Goal: Transaction & Acquisition: Purchase product/service

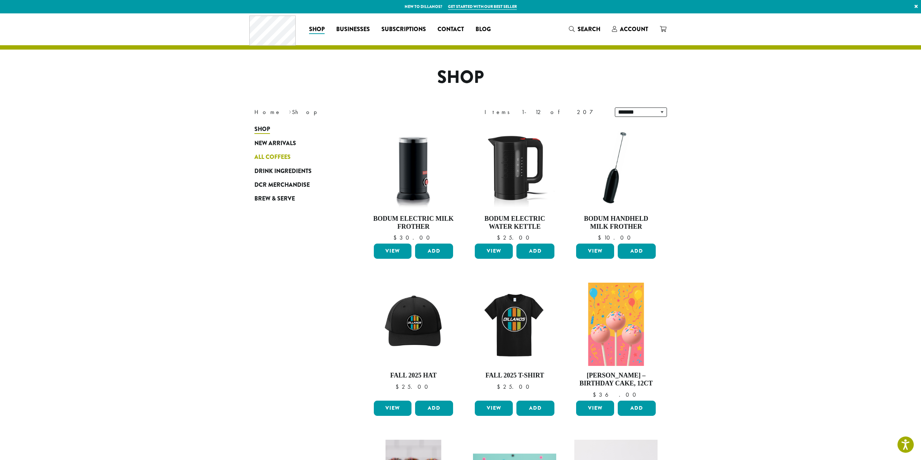
click at [286, 158] on span "All Coffees" at bounding box center [272, 157] width 36 height 9
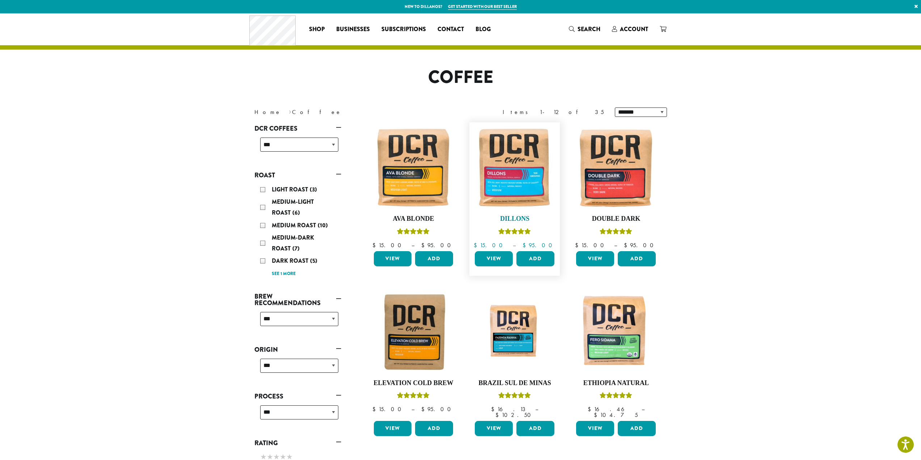
click at [515, 188] on img at bounding box center [514, 167] width 83 height 83
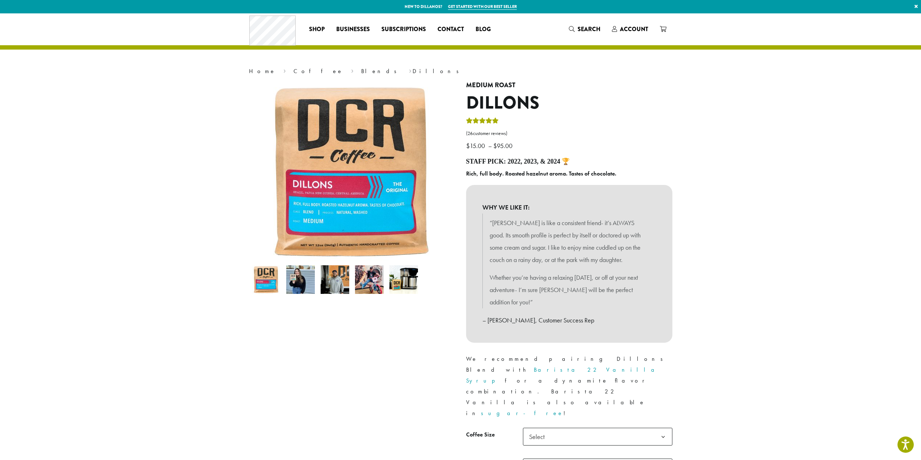
click at [365, 282] on img at bounding box center [369, 279] width 29 height 29
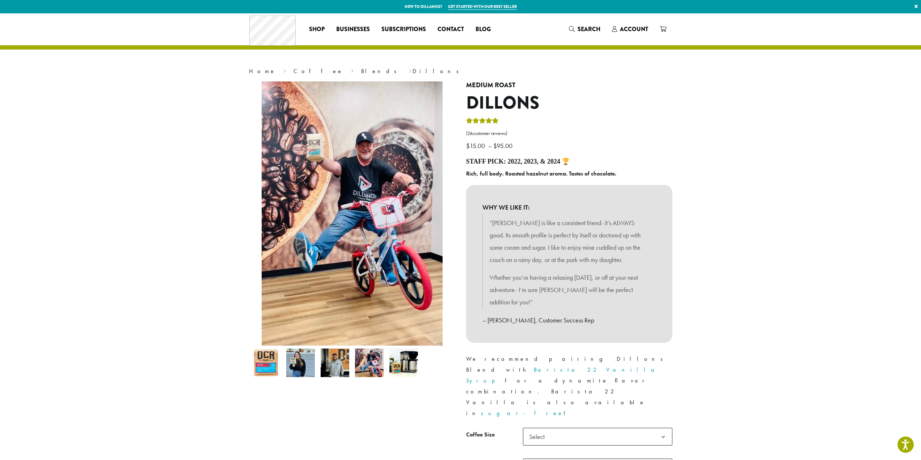
click at [334, 81] on div at bounding box center [661, 81] width 2063 height 0
click at [346, 349] on img at bounding box center [335, 362] width 29 height 29
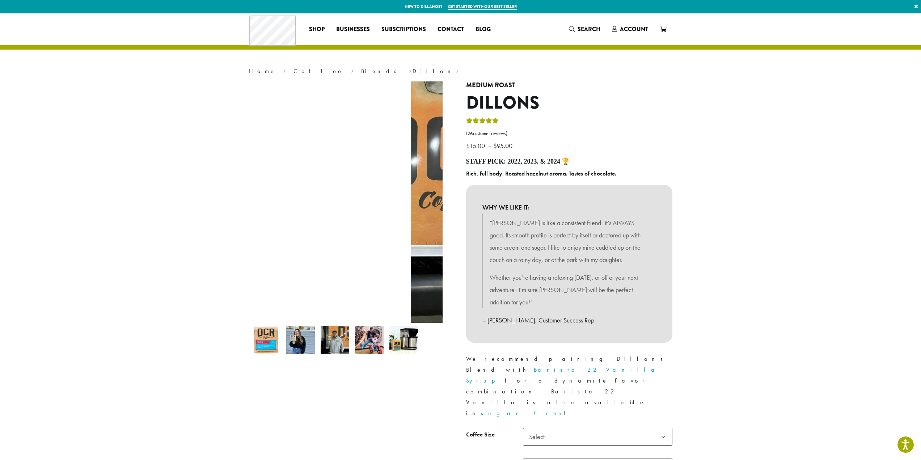
click at [314, 346] on img at bounding box center [300, 340] width 29 height 29
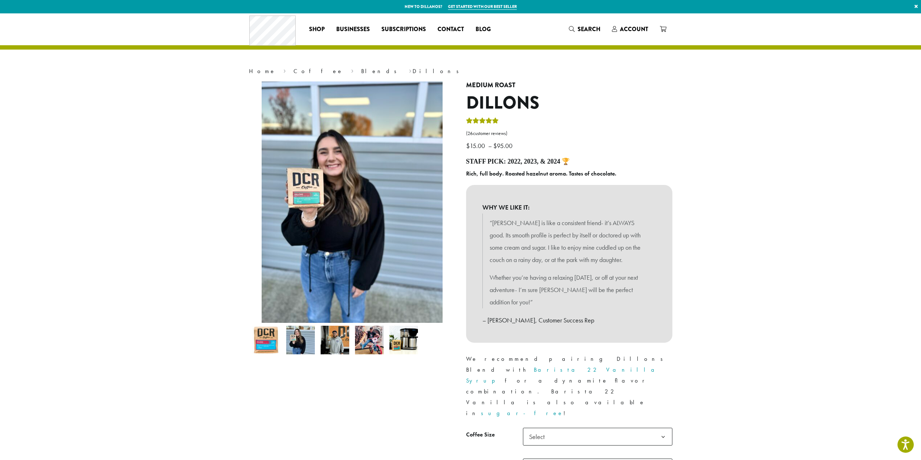
click at [547, 162] on h4 "Staff Pick: 2022, 2023, & 2024 🏆" at bounding box center [569, 162] width 206 height 8
drag, startPoint x: 547, startPoint y: 162, endPoint x: 490, endPoint y: 162, distance: 57.9
click at [490, 162] on h4 "Staff Pick: 2022, 2023, & 2024 🏆" at bounding box center [569, 162] width 206 height 8
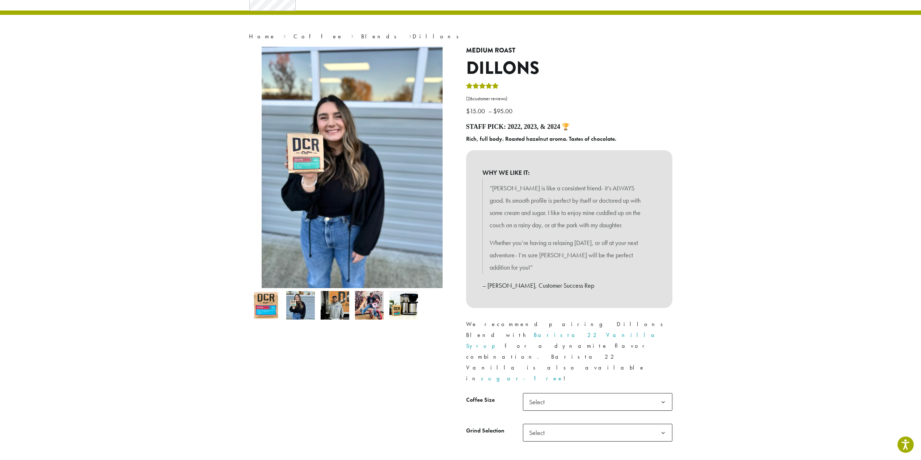
scroll to position [36, 0]
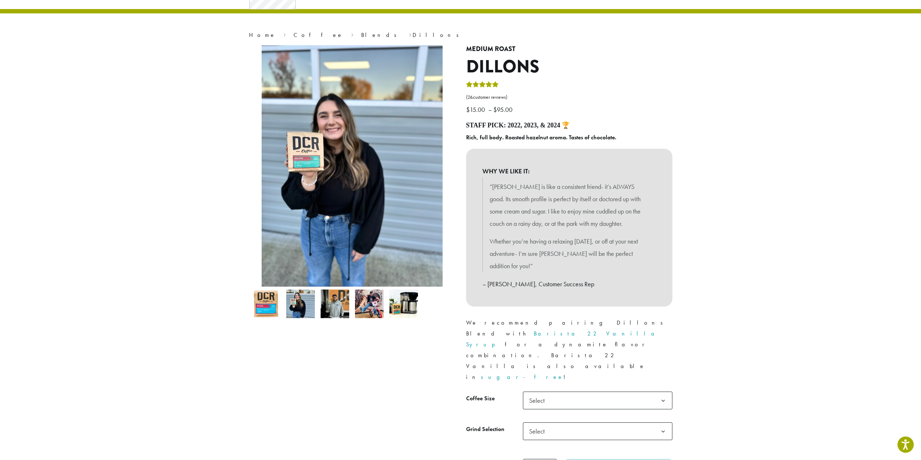
drag, startPoint x: 549, startPoint y: 177, endPoint x: 587, endPoint y: 257, distance: 88.5
click at [587, 253] on div "WHY WE LIKE IT: “Dillons is like a consistent friend- it’s ALWAYS good. Its smo…" at bounding box center [569, 227] width 206 height 157
click at [590, 276] on div "“Dillons is like a consistent friend- it’s ALWAYS good. Its smooth profile is p…" at bounding box center [569, 233] width 174 height 113
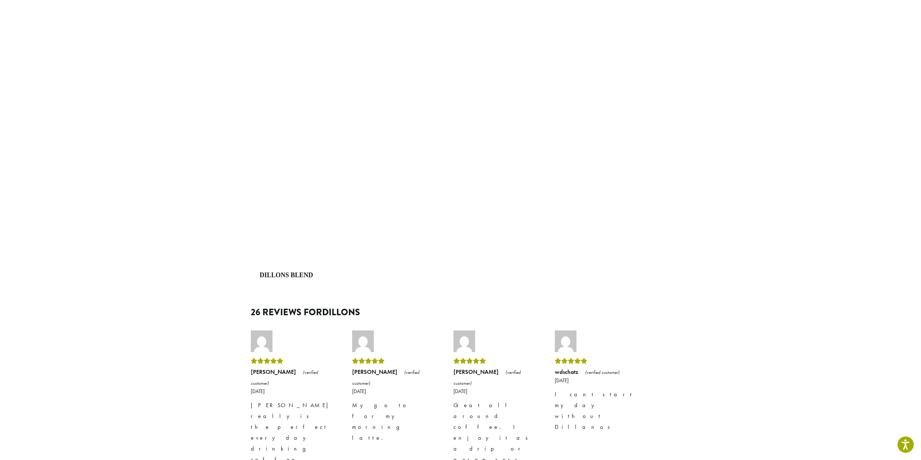
scroll to position [941, 0]
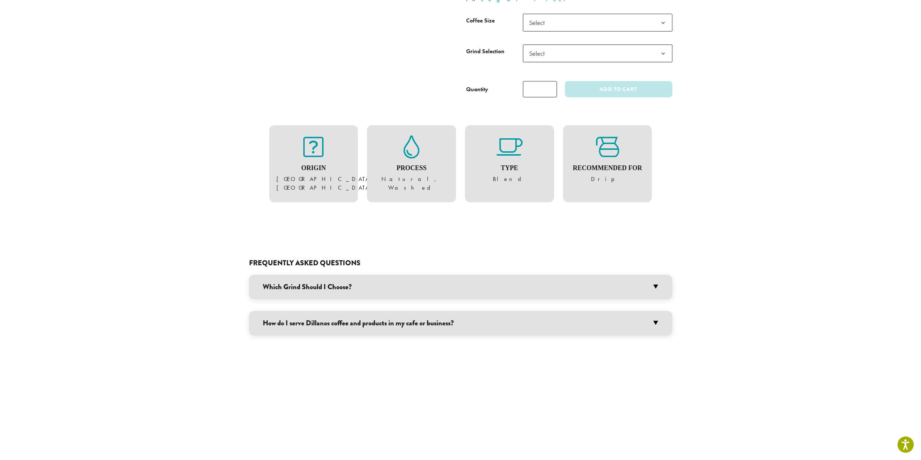
drag, startPoint x: 720, startPoint y: 275, endPoint x: 705, endPoint y: 169, distance: 106.4
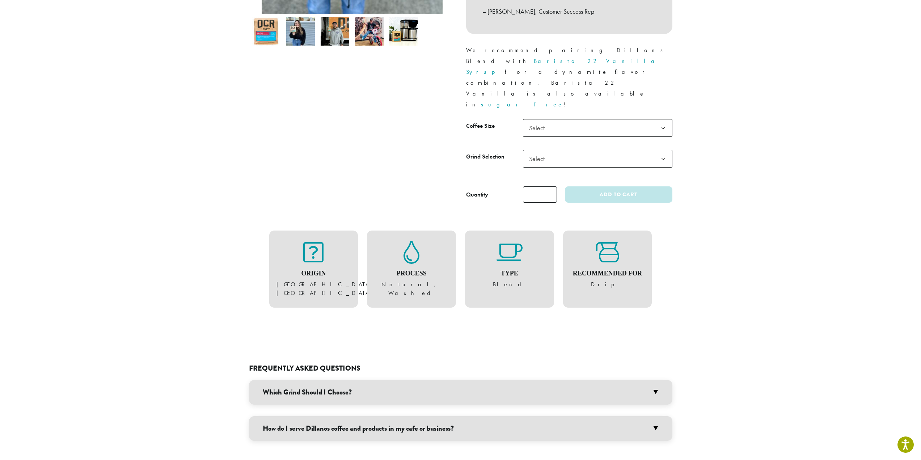
scroll to position [206, 0]
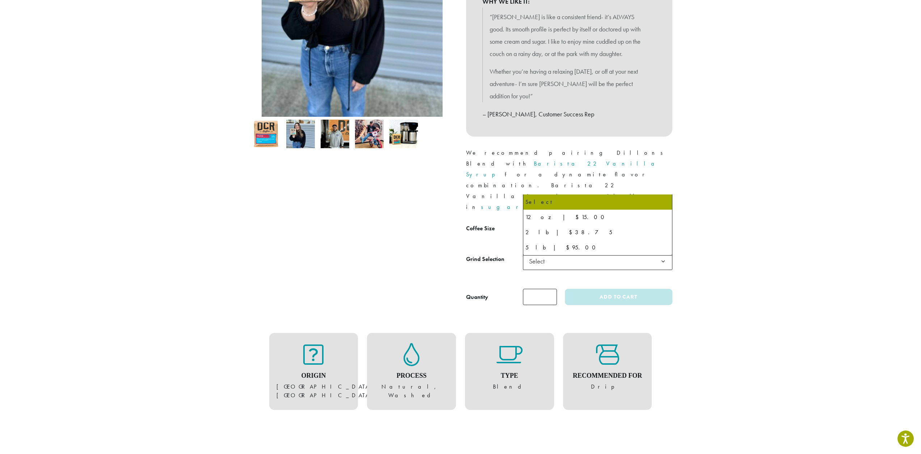
drag, startPoint x: 631, startPoint y: 193, endPoint x: 635, endPoint y: 196, distance: 5.1
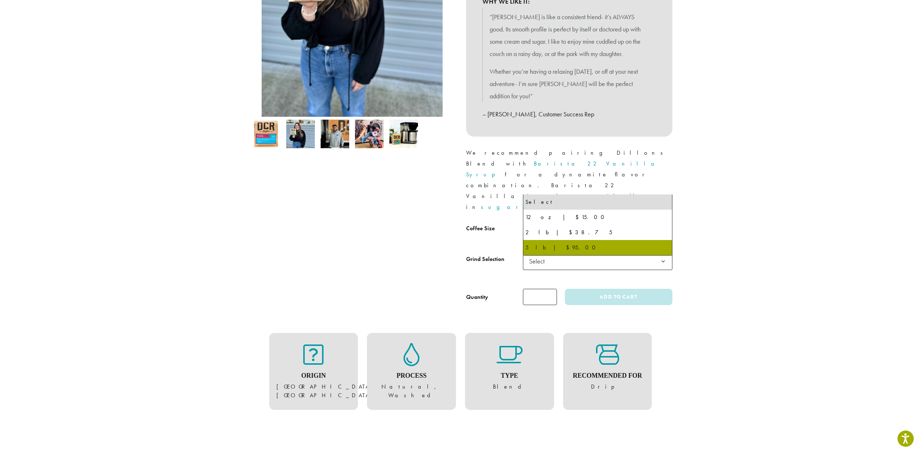
drag, startPoint x: 606, startPoint y: 181, endPoint x: 609, endPoint y: 243, distance: 62.7
select select "**********"
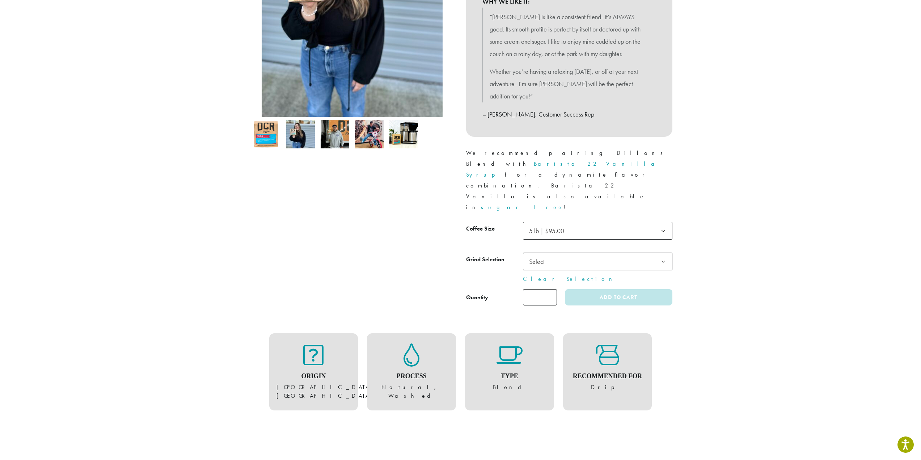
click at [598, 253] on span "Select" at bounding box center [597, 262] width 149 height 18
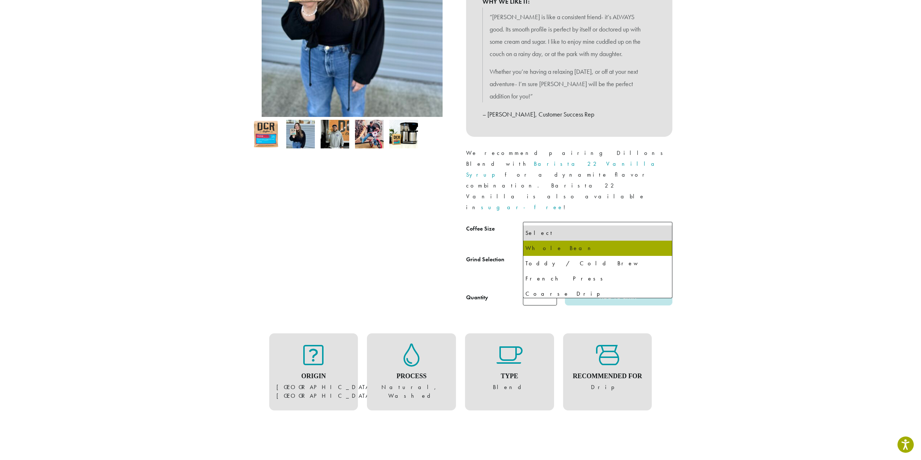
select select "**********"
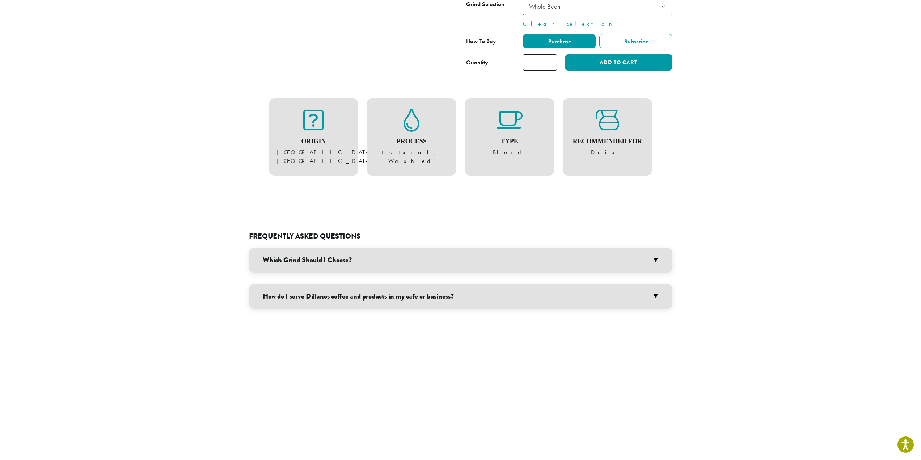
scroll to position [0, 0]
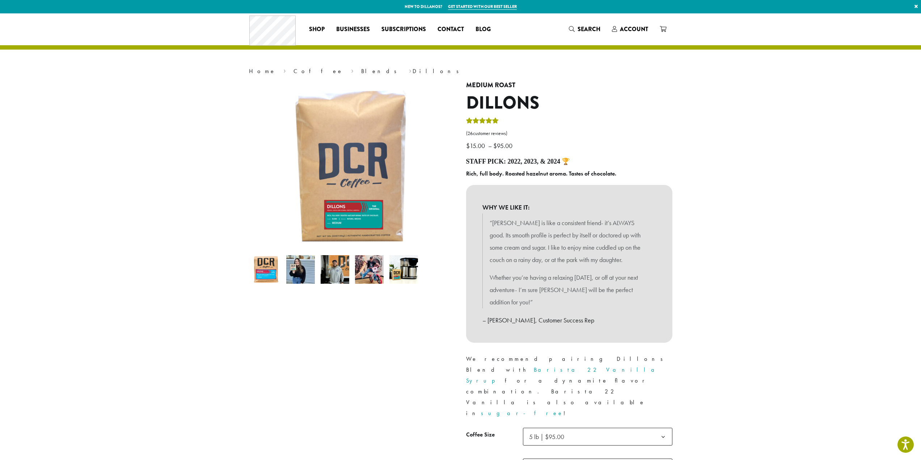
drag, startPoint x: 730, startPoint y: 238, endPoint x: 708, endPoint y: 100, distance: 140.6
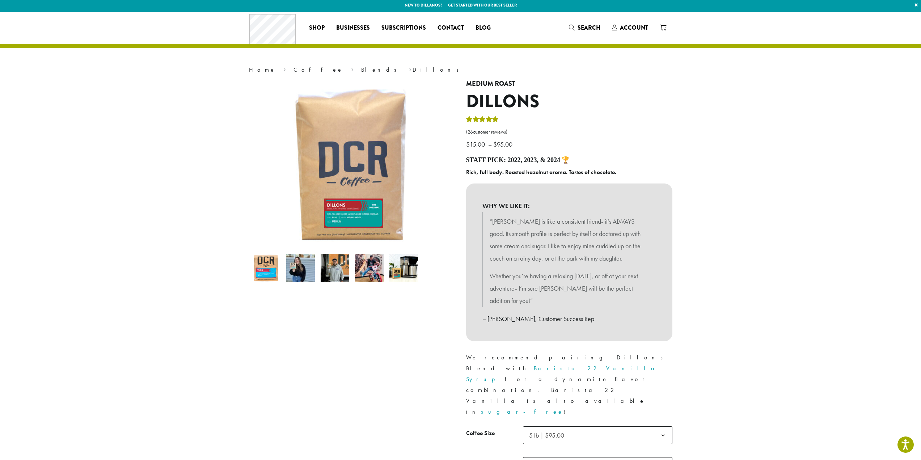
scroll to position [152, 0]
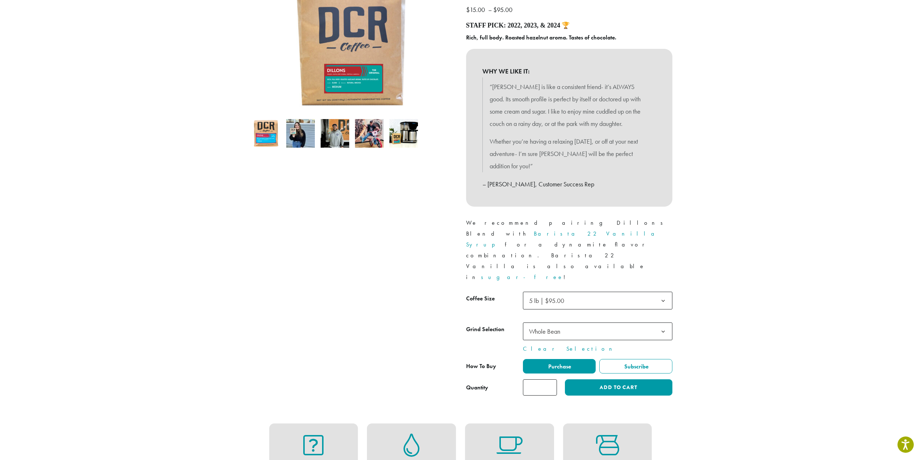
drag, startPoint x: 678, startPoint y: 225, endPoint x: 676, endPoint y: 295, distance: 69.1
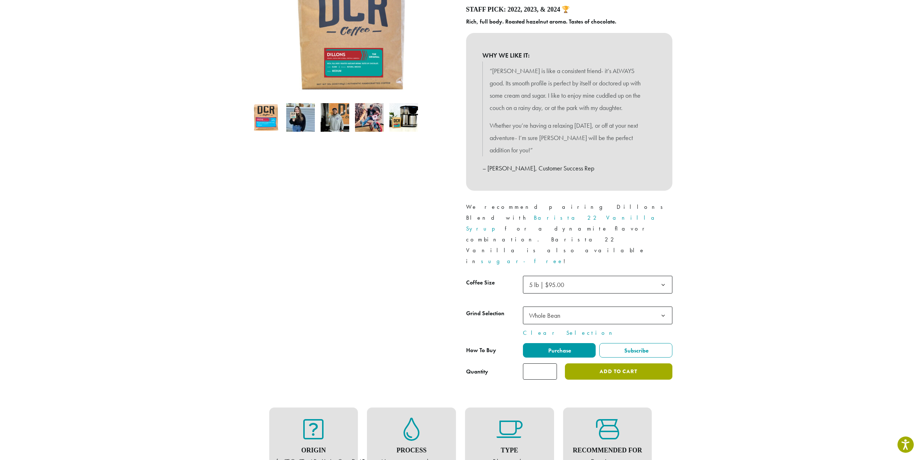
click at [643, 363] on button "Add to cart" at bounding box center [618, 371] width 107 height 16
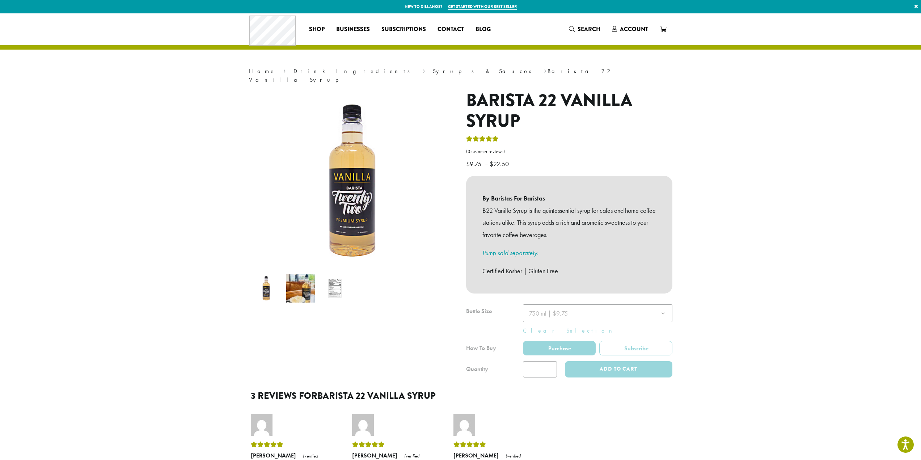
click at [637, 306] on div at bounding box center [569, 340] width 206 height 73
click at [717, 299] on section "**********" at bounding box center [460, 306] width 921 height 586
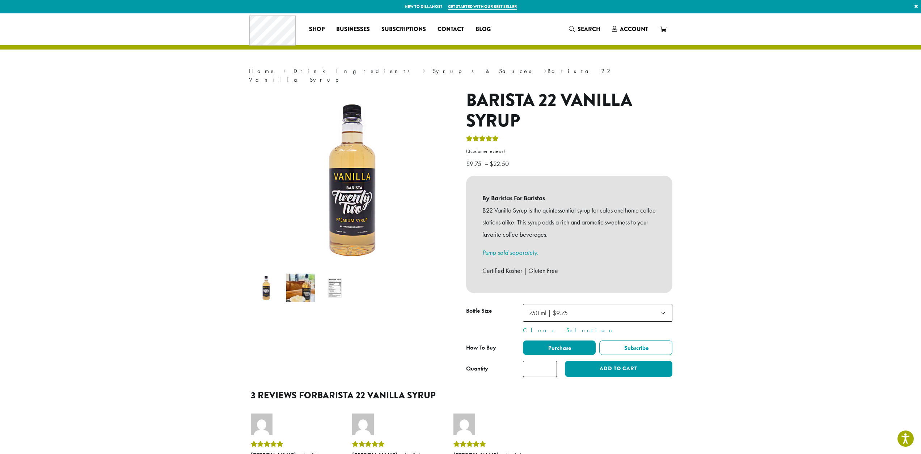
click at [641, 305] on span "750 ml | $9.75" at bounding box center [597, 313] width 149 height 18
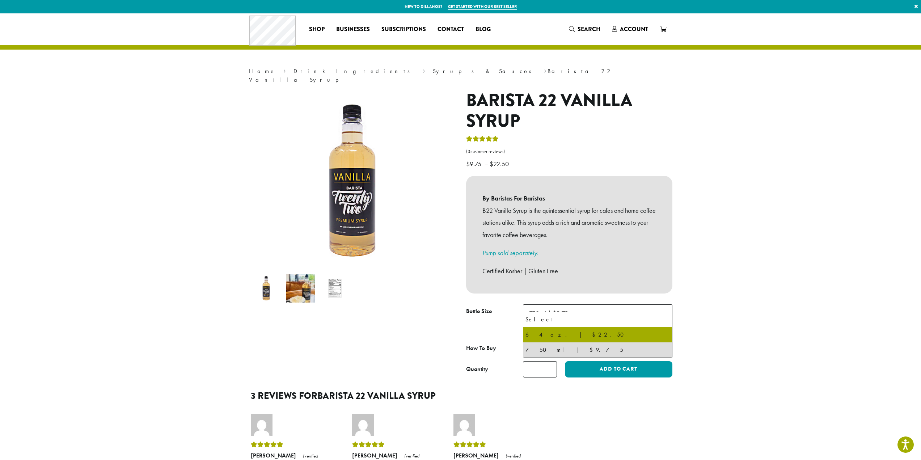
select select "*****"
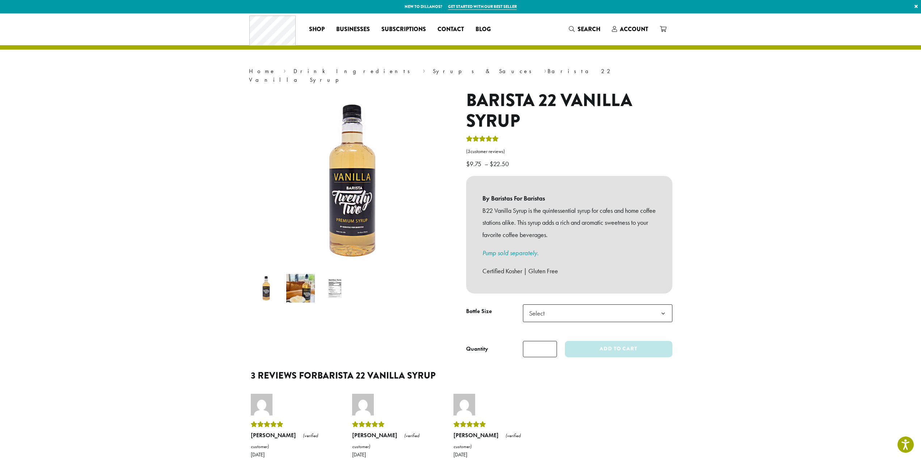
click at [585, 308] on span "Select" at bounding box center [597, 313] width 149 height 18
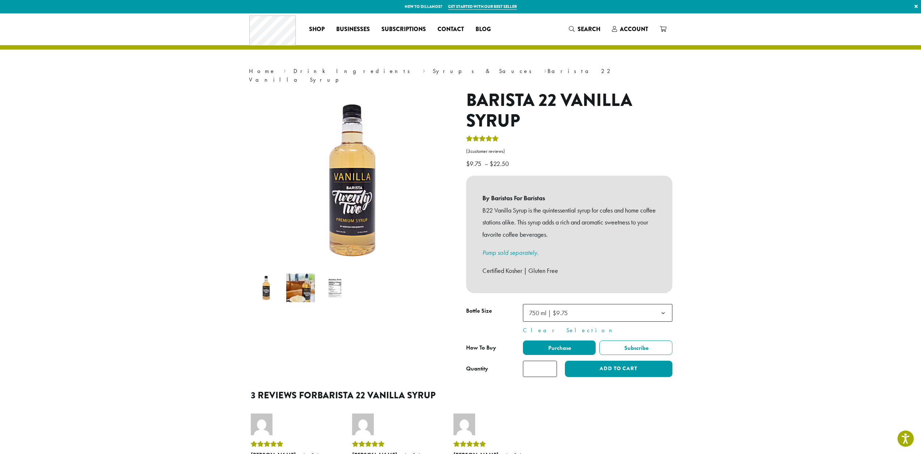
click at [600, 304] on span "750 ml | $9.75" at bounding box center [597, 313] width 149 height 18
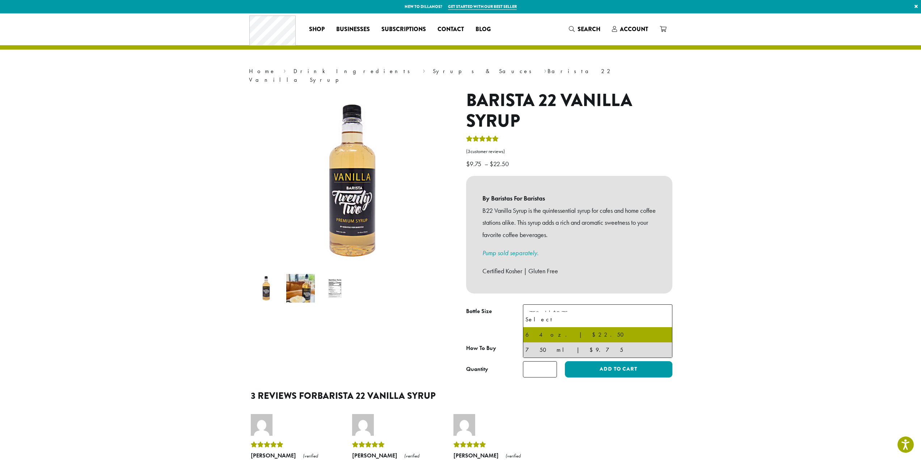
select select "*****"
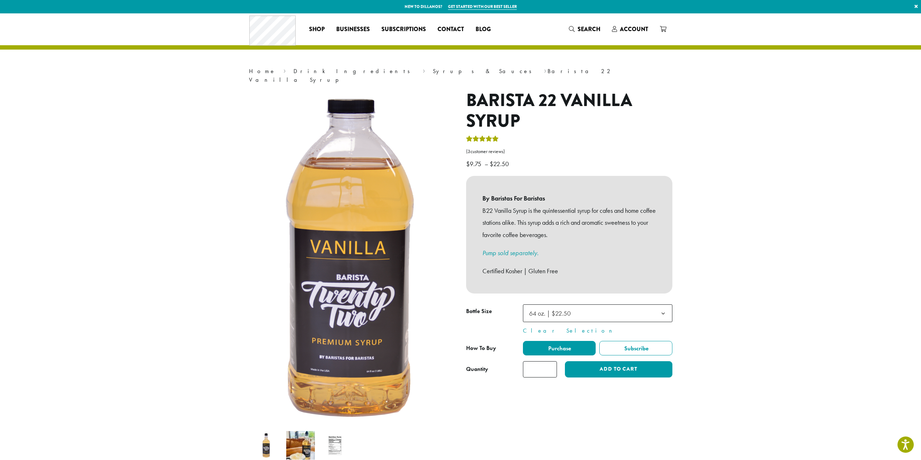
drag, startPoint x: 578, startPoint y: 271, endPoint x: 477, endPoint y: 99, distance: 199.2
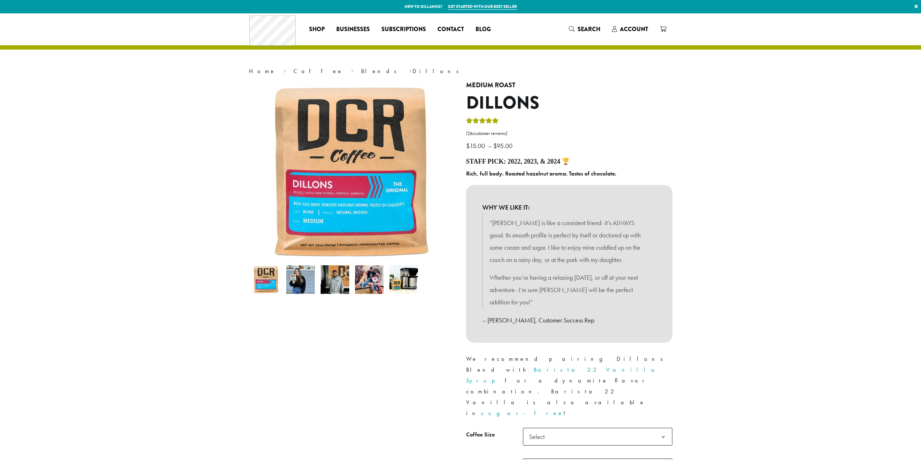
drag, startPoint x: 816, startPoint y: 200, endPoint x: 614, endPoint y: 247, distance: 207.4
click at [662, 28] on icon at bounding box center [663, 29] width 7 height 6
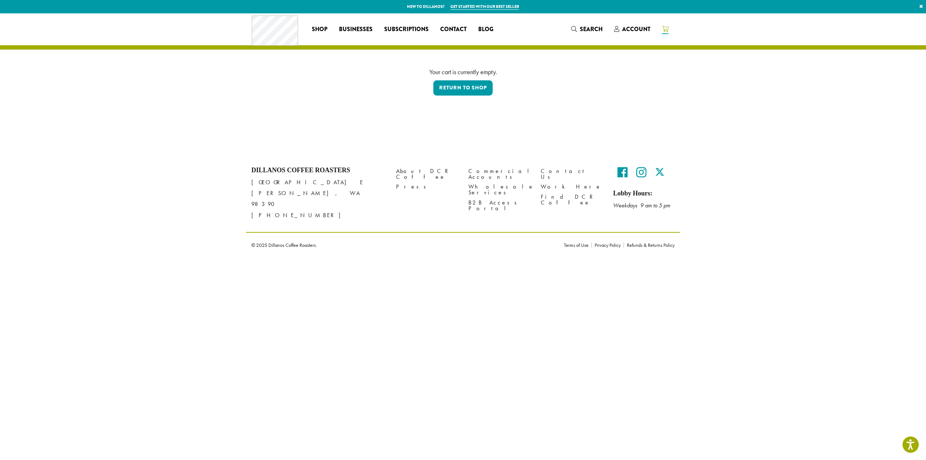
click at [460, 96] on p "Return to shop" at bounding box center [463, 88] width 413 height 17
click at [469, 84] on link "Return to shop" at bounding box center [463, 87] width 59 height 15
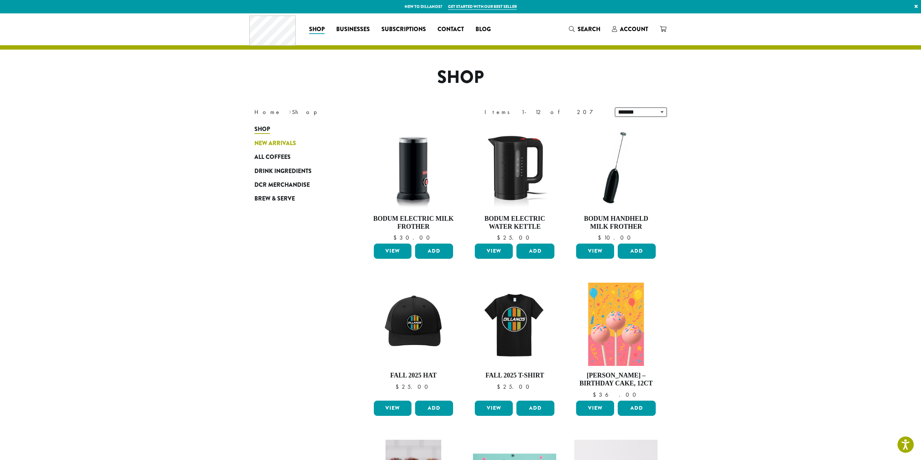
click at [272, 145] on span "New Arrivals" at bounding box center [275, 143] width 42 height 9
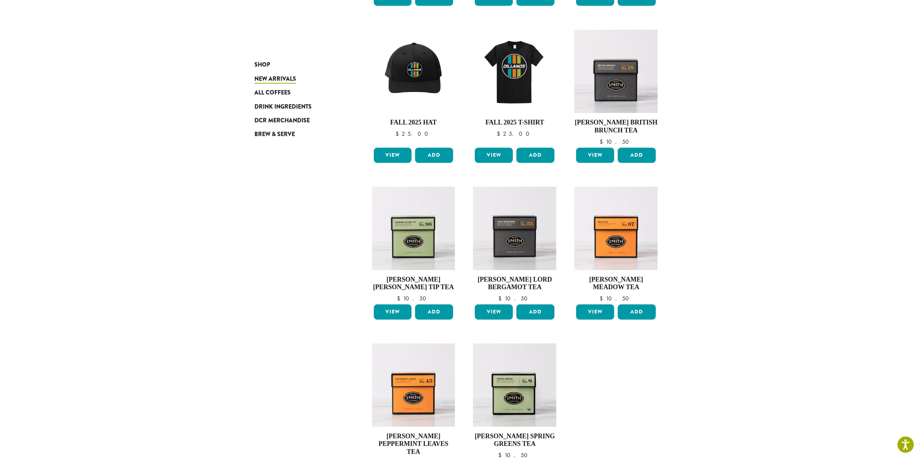
scroll to position [145, 0]
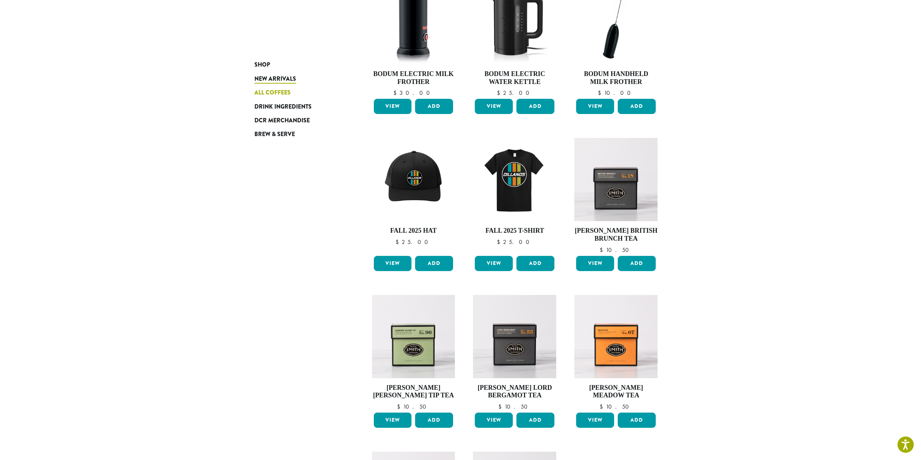
click at [282, 96] on span "All Coffees" at bounding box center [272, 92] width 36 height 9
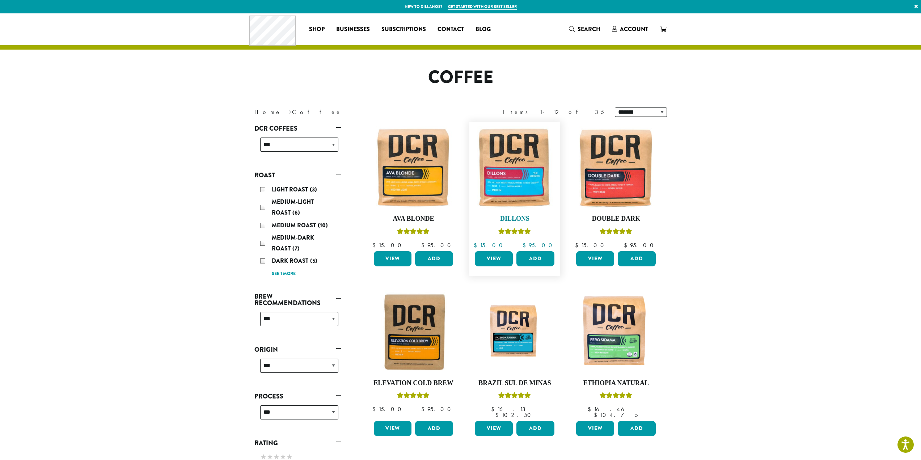
click at [520, 174] on img at bounding box center [514, 167] width 83 height 83
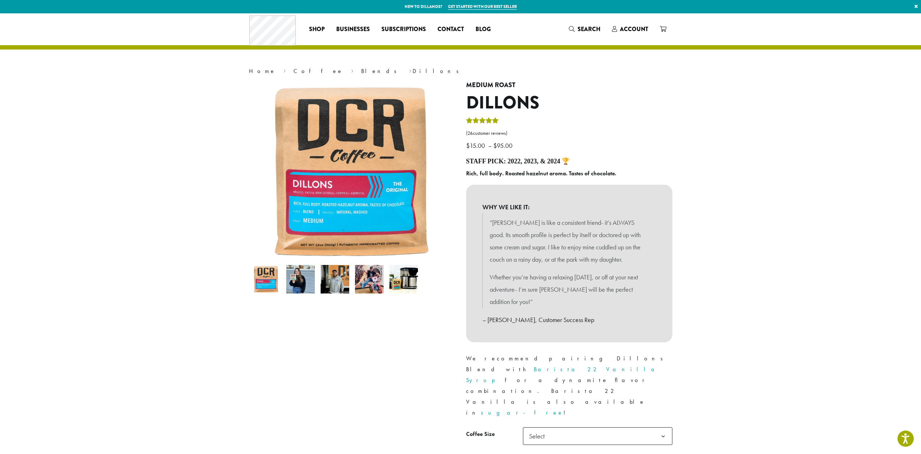
click at [584, 428] on span "Select" at bounding box center [597, 437] width 149 height 18
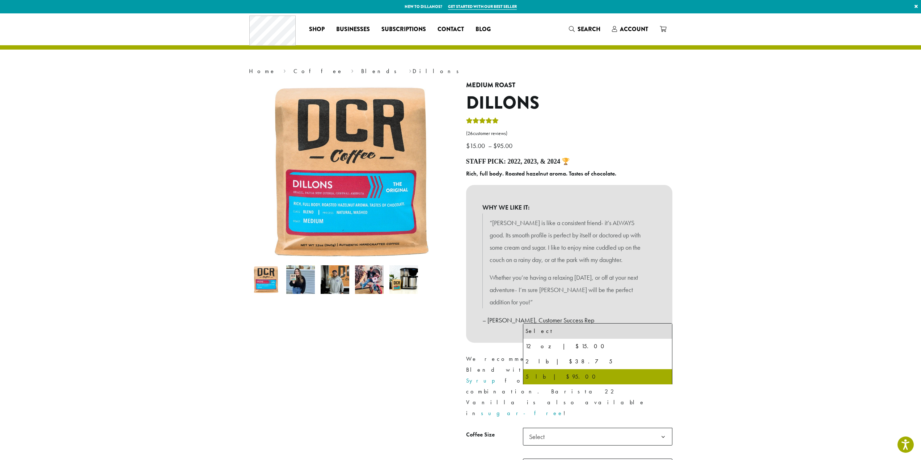
select select "**********"
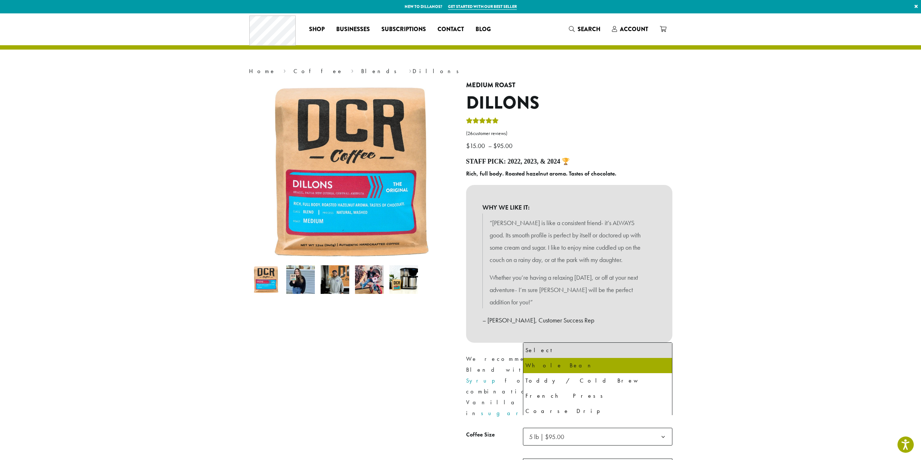
select select "**********"
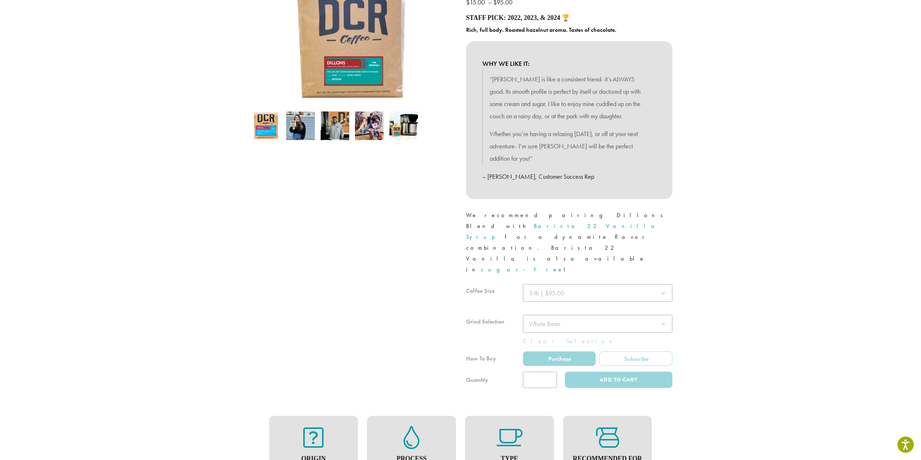
scroll to position [145, 0]
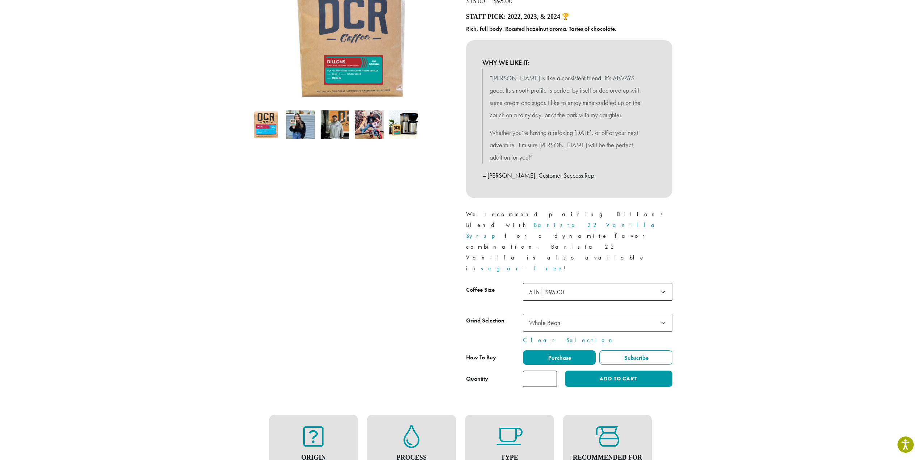
drag, startPoint x: 566, startPoint y: 315, endPoint x: 538, endPoint y: 333, distance: 32.8
drag, startPoint x: 537, startPoint y: 335, endPoint x: 572, endPoint y: 335, distance: 34.4
click at [572, 371] on div "Dillons quantity * Add to cart" at bounding box center [597, 379] width 149 height 16
type input "**"
click at [563, 354] on span "Purchase" at bounding box center [559, 358] width 24 height 8
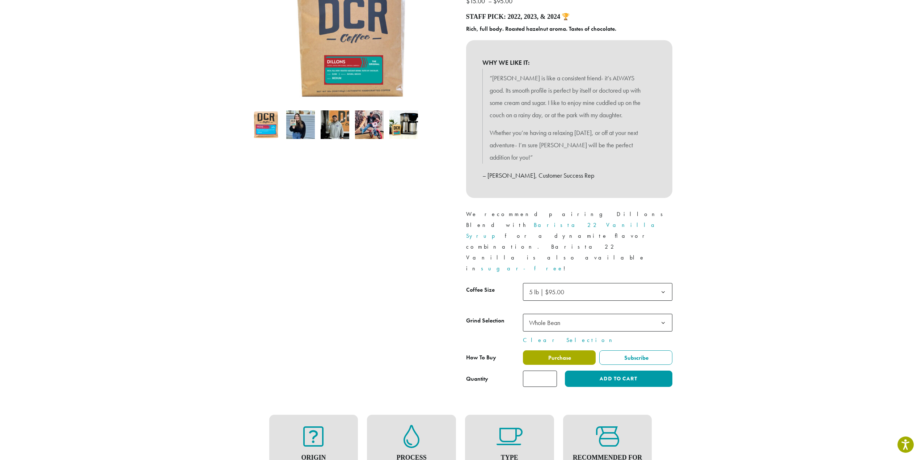
click at [558, 350] on label "Purchase" at bounding box center [559, 357] width 73 height 14
click at [587, 371] on button "Add to cart" at bounding box center [618, 379] width 107 height 16
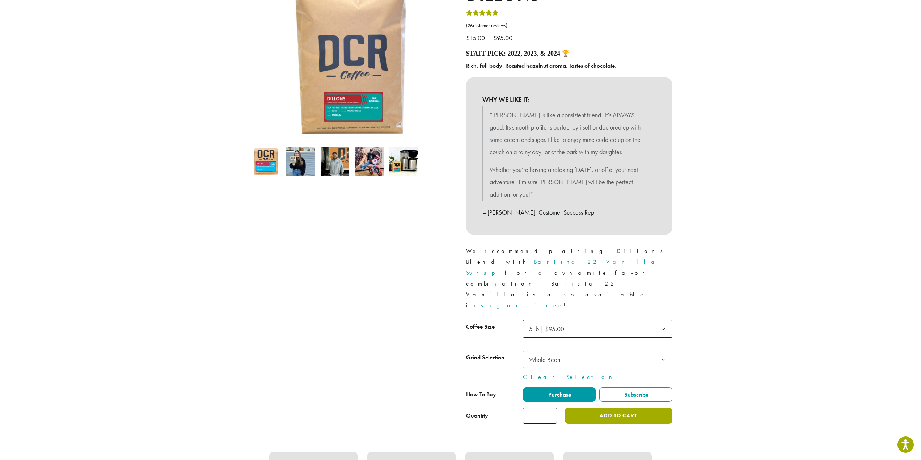
scroll to position [0, 0]
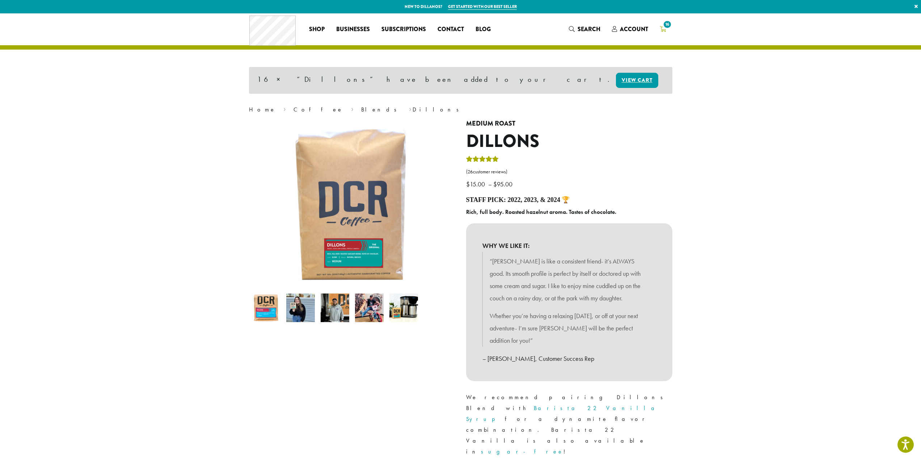
click at [667, 26] on span "16" at bounding box center [667, 25] width 10 height 10
click at [616, 80] on link "View cart" at bounding box center [637, 80] width 42 height 15
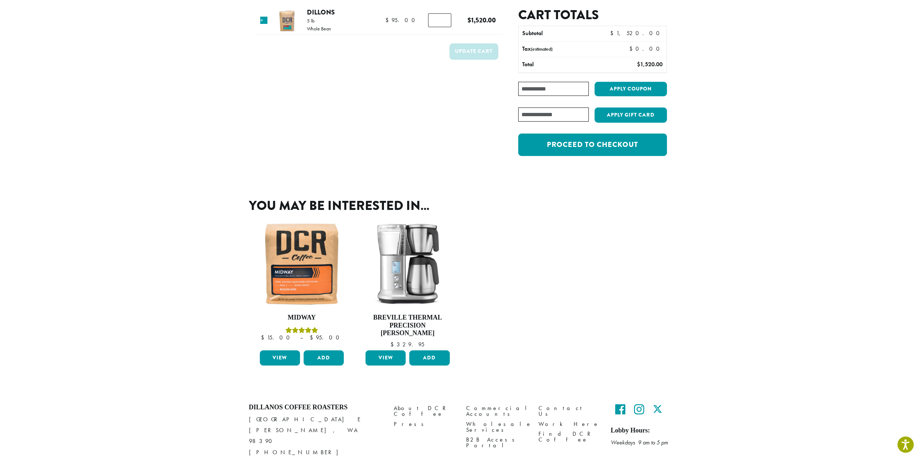
scroll to position [72, 0]
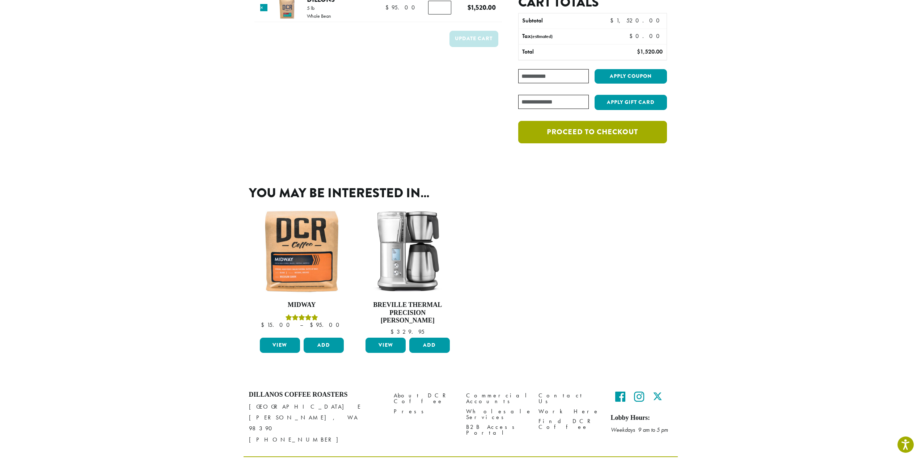
click at [571, 142] on link "Proceed to checkout" at bounding box center [592, 132] width 148 height 22
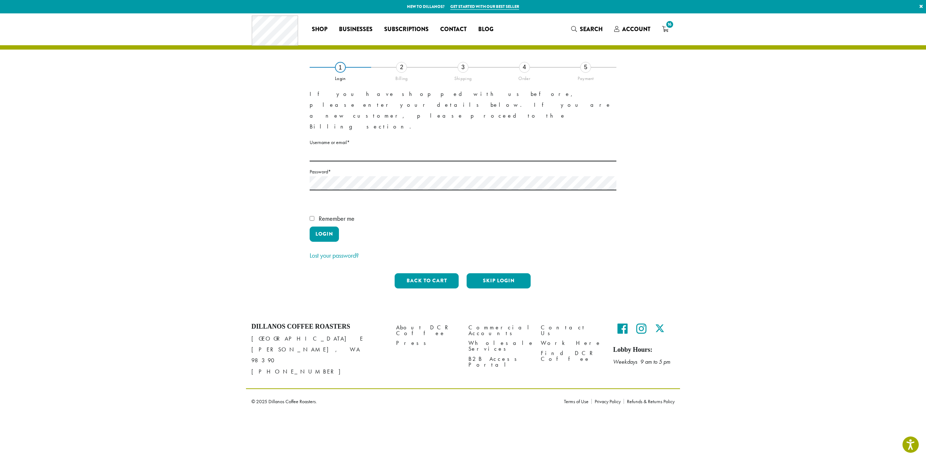
click at [392, 167] on label "Password * Required" at bounding box center [463, 171] width 307 height 9
click at [384, 147] on input "Username or email * Required" at bounding box center [463, 154] width 307 height 14
type input "*"
click at [482, 273] on button "Skip Login" at bounding box center [499, 280] width 64 height 15
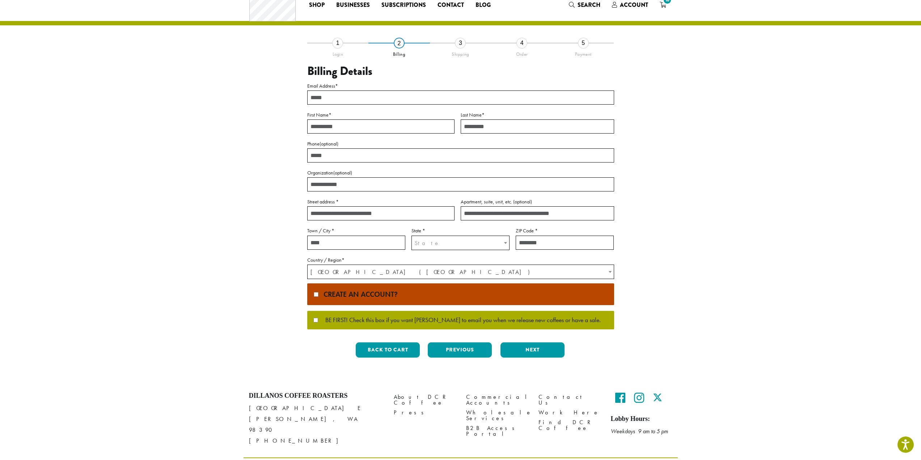
scroll to position [38, 0]
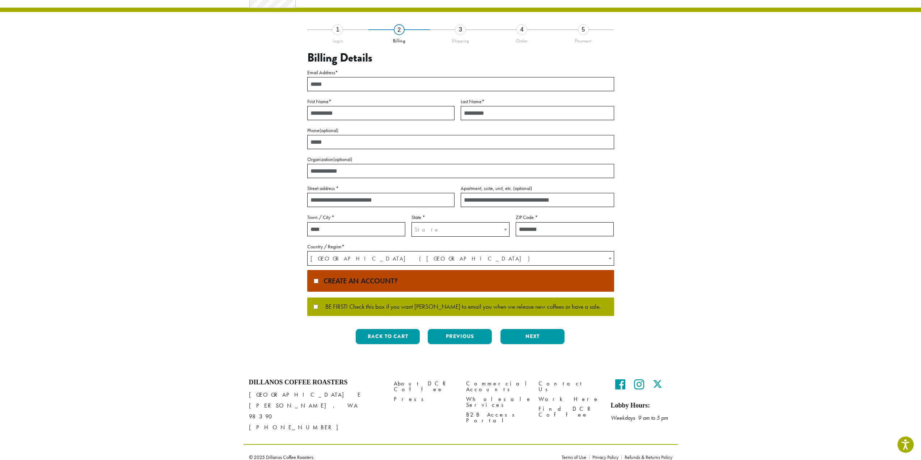
drag, startPoint x: 350, startPoint y: 309, endPoint x: 423, endPoint y: 295, distance: 74.7
click at [350, 308] on span "BE FIRST! Check this box if you want [PERSON_NAME] to email you when we release…" at bounding box center [459, 307] width 283 height 7
click at [405, 304] on span "BE FIRST! Check this box if you want [PERSON_NAME] to email you when we release…" at bounding box center [459, 307] width 283 height 7
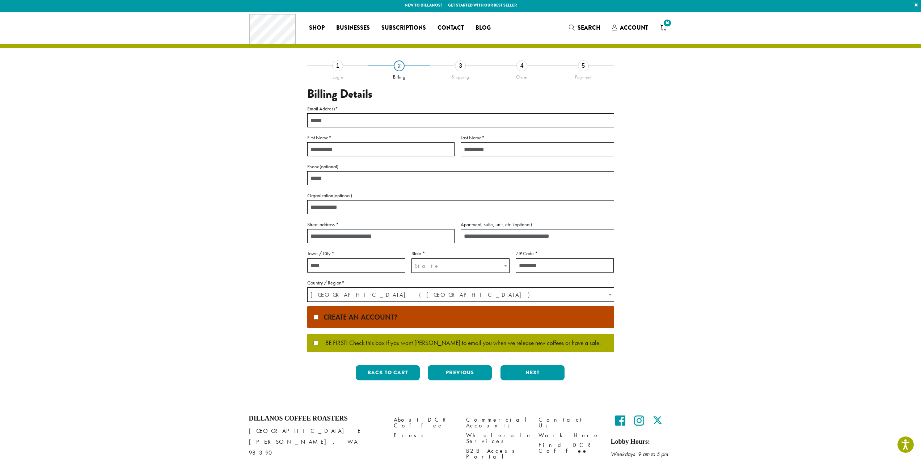
scroll to position [0, 0]
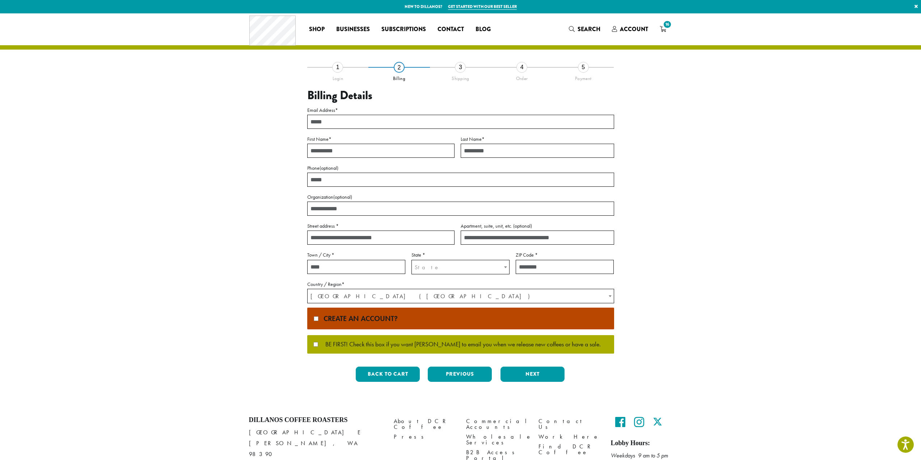
click at [447, 69] on li "3 Shipping" at bounding box center [461, 78] width 62 height 22
click at [453, 70] on li "3 Shipping" at bounding box center [461, 78] width 62 height 22
click at [500, 76] on div "Order" at bounding box center [522, 77] width 62 height 9
click at [536, 75] on div "Order" at bounding box center [522, 77] width 62 height 9
click at [592, 75] on div "Payment" at bounding box center [584, 77] width 62 height 9
